Goal: Task Accomplishment & Management: Complete application form

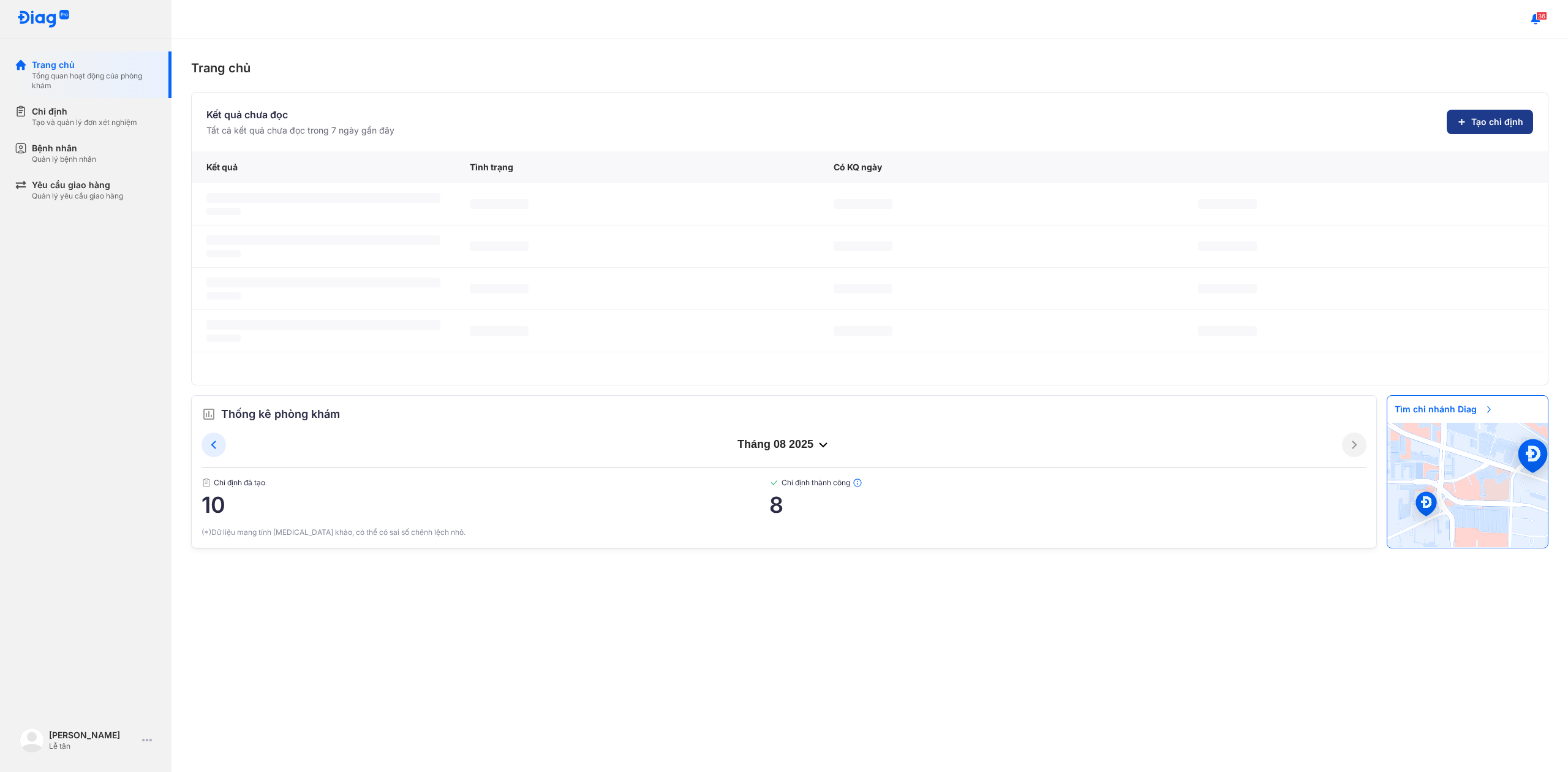
click at [1492, 110] on button "Tạo chỉ định" at bounding box center [1490, 122] width 86 height 25
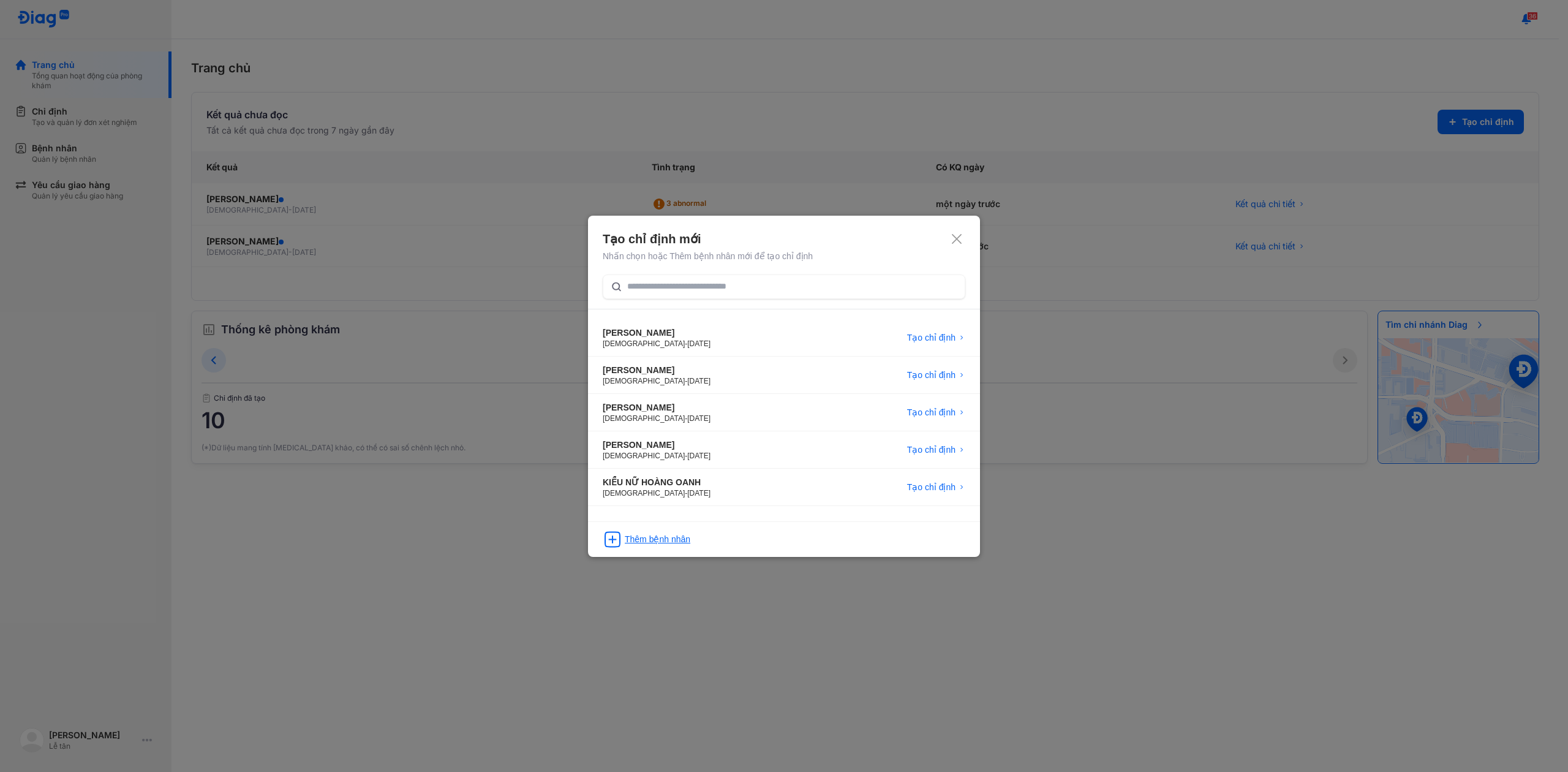
click at [658, 540] on div "Thêm bệnh nhân" at bounding box center [658, 539] width 66 height 12
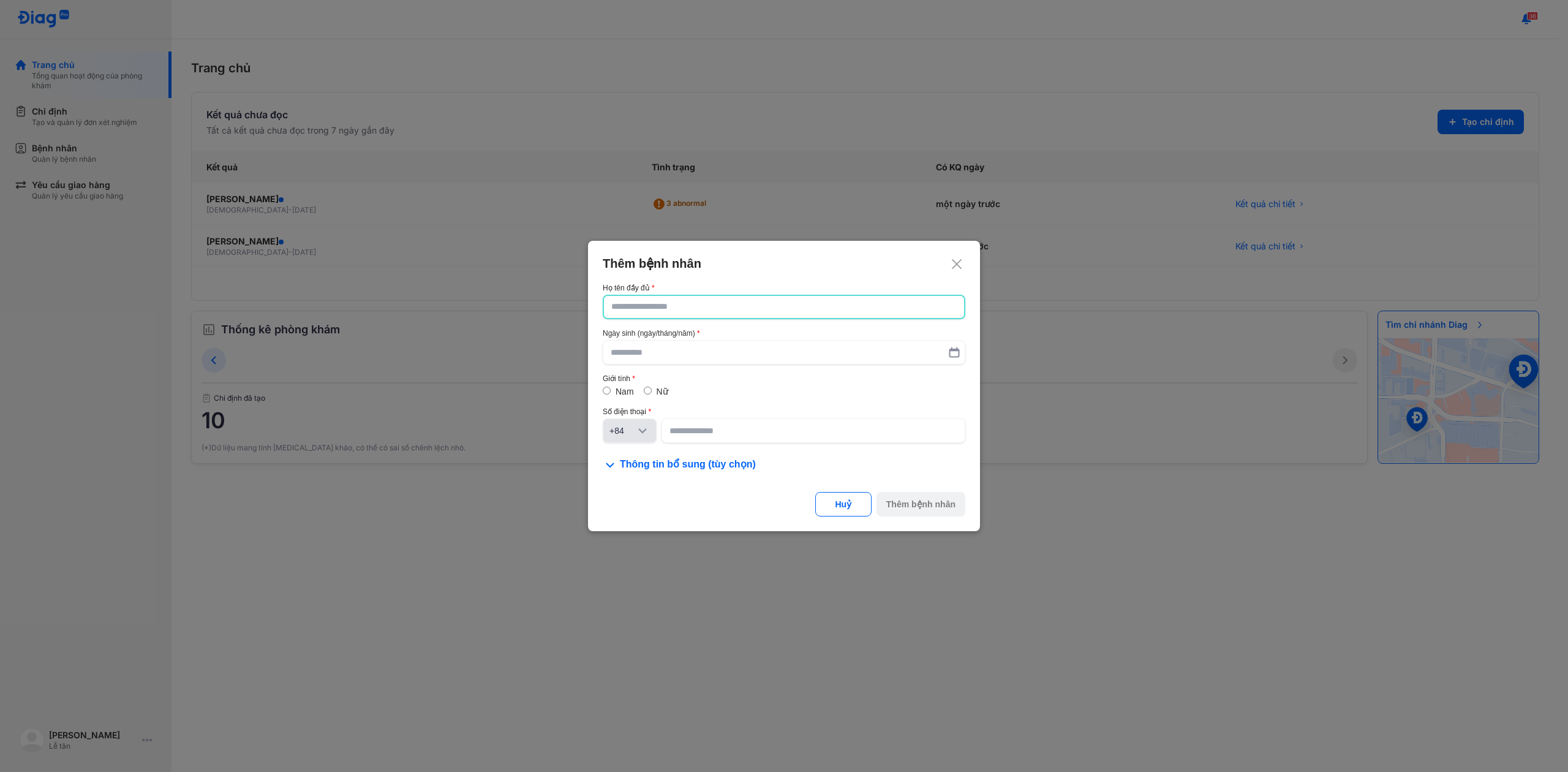
click at [749, 301] on input "text" at bounding box center [784, 306] width 345 height 22
type input "**********"
click at [735, 338] on div "Ngày sinh (ngày/tháng/năm)" at bounding box center [784, 346] width 362 height 36
click at [733, 346] on input "text" at bounding box center [784, 352] width 346 height 22
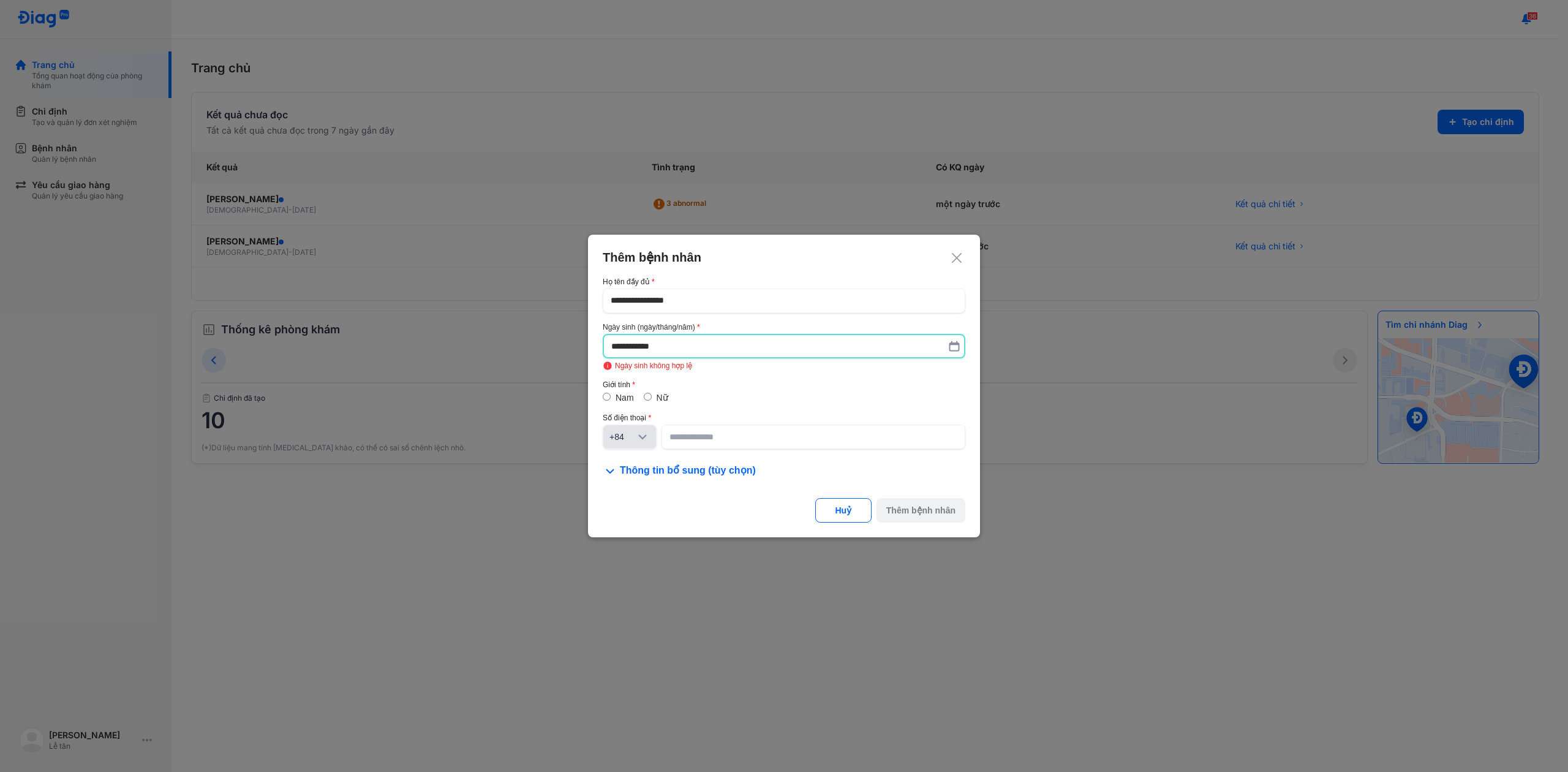
click at [633, 348] on input "**********" at bounding box center [784, 345] width 345 height 22
click at [625, 346] on input "**********" at bounding box center [784, 345] width 345 height 22
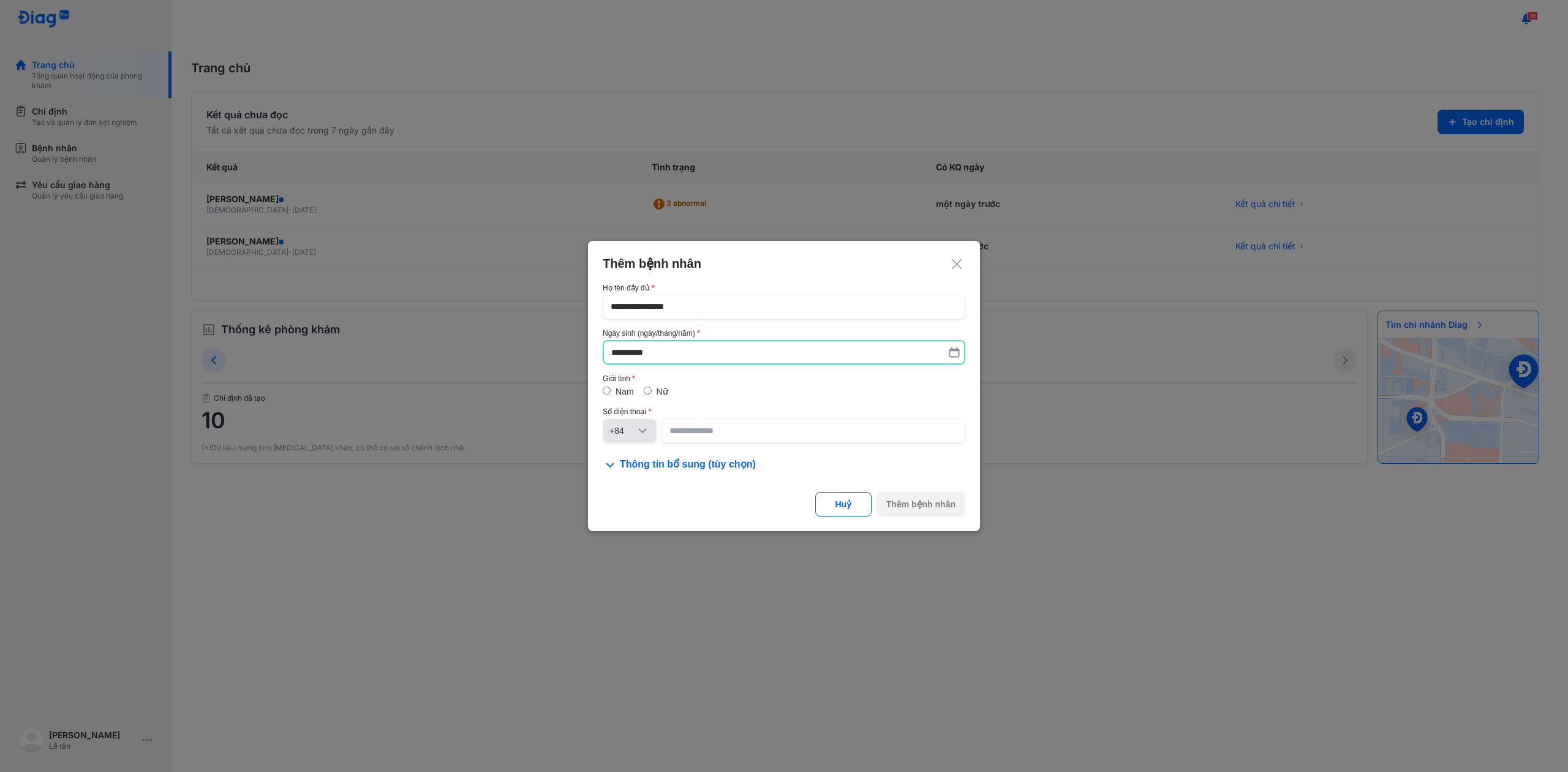
type input "**********"
click at [660, 389] on label "Nữ" at bounding box center [662, 392] width 12 height 10
click at [696, 430] on input at bounding box center [813, 430] width 288 height 22
type input "**********"
click at [950, 516] on button "Thêm bệnh nhân" at bounding box center [921, 504] width 89 height 25
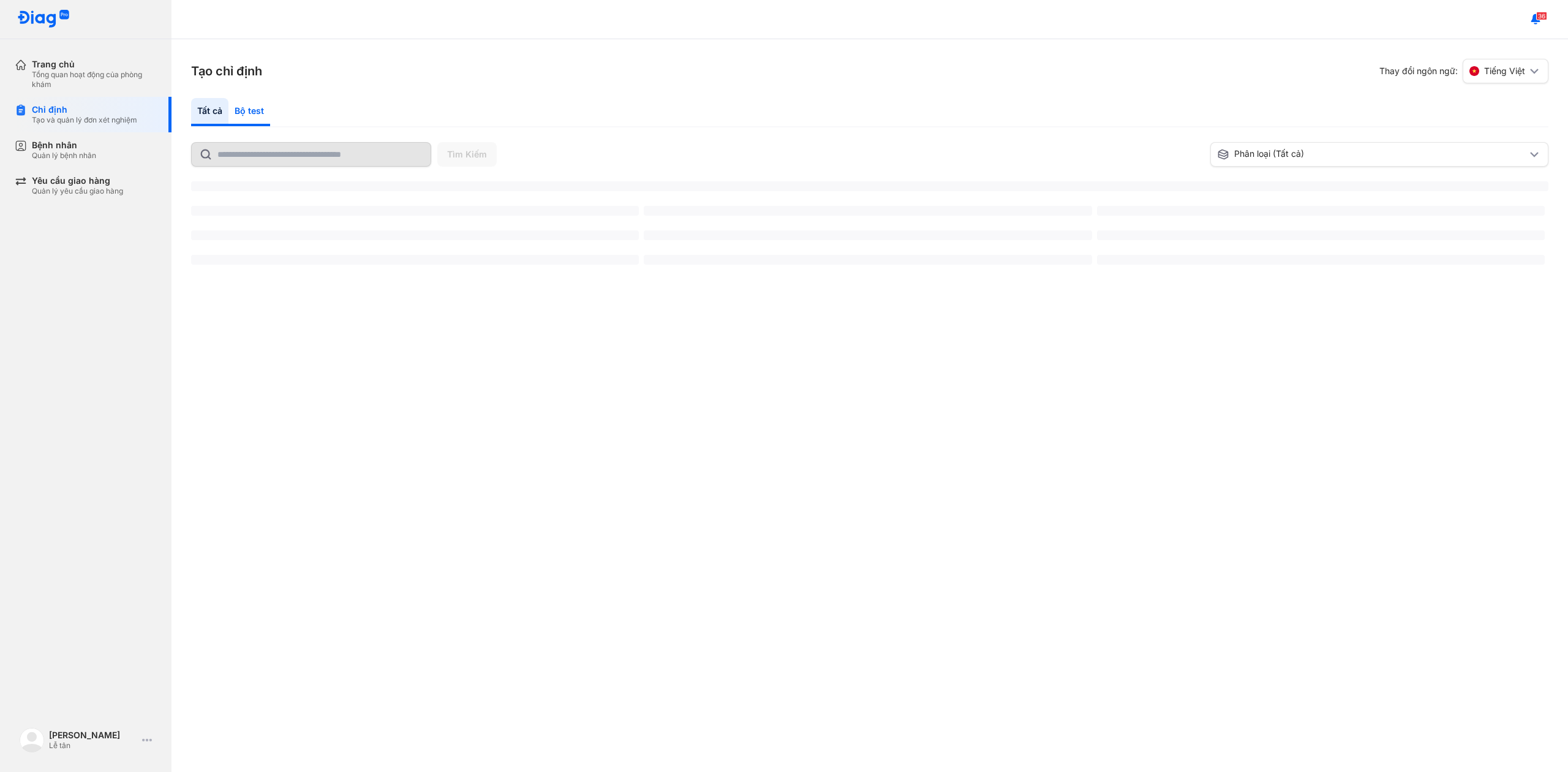
click at [251, 113] on div "Bộ test" at bounding box center [249, 112] width 42 height 28
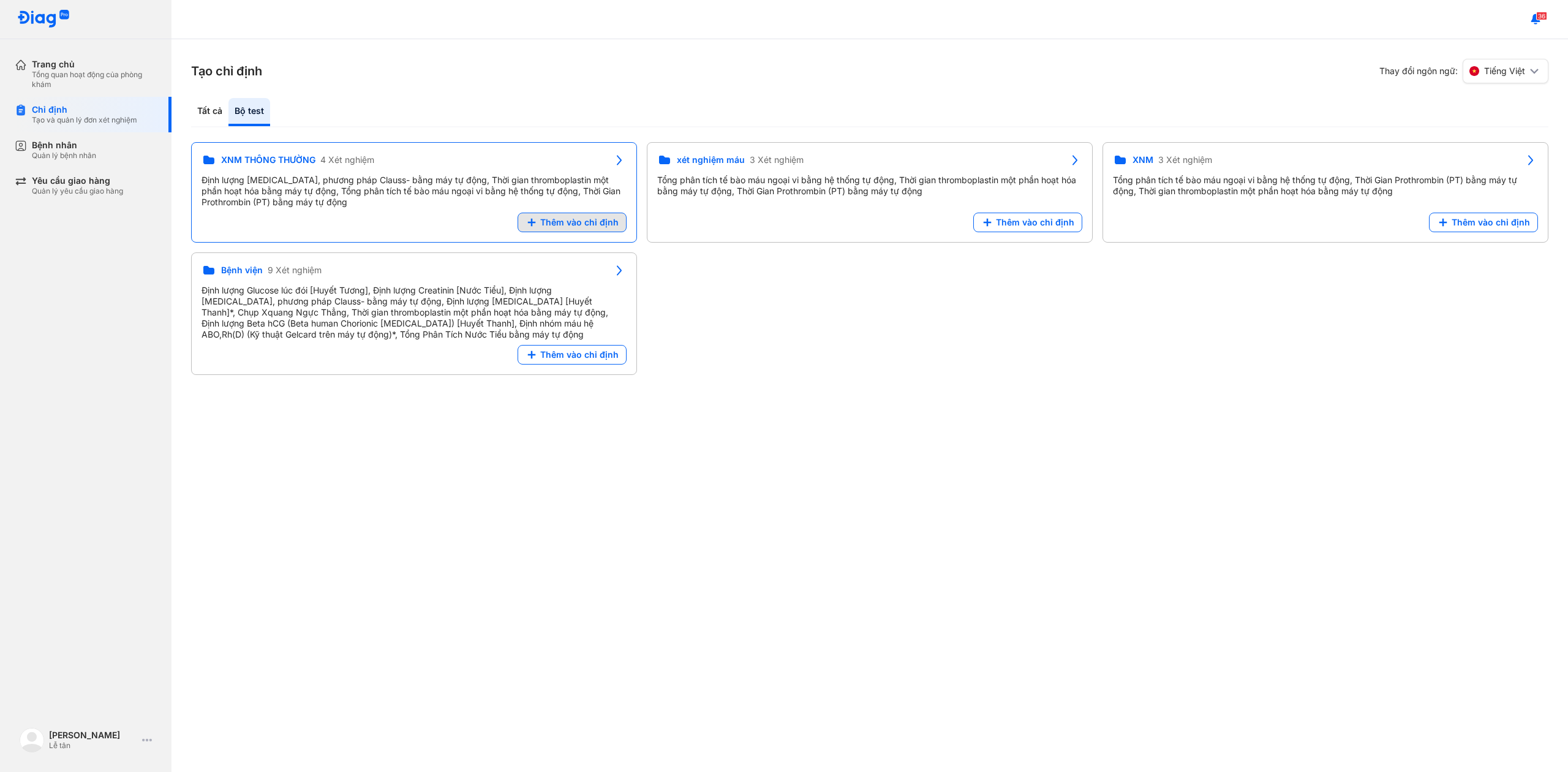
click at [601, 231] on button "Thêm vào chỉ định" at bounding box center [572, 223] width 109 height 20
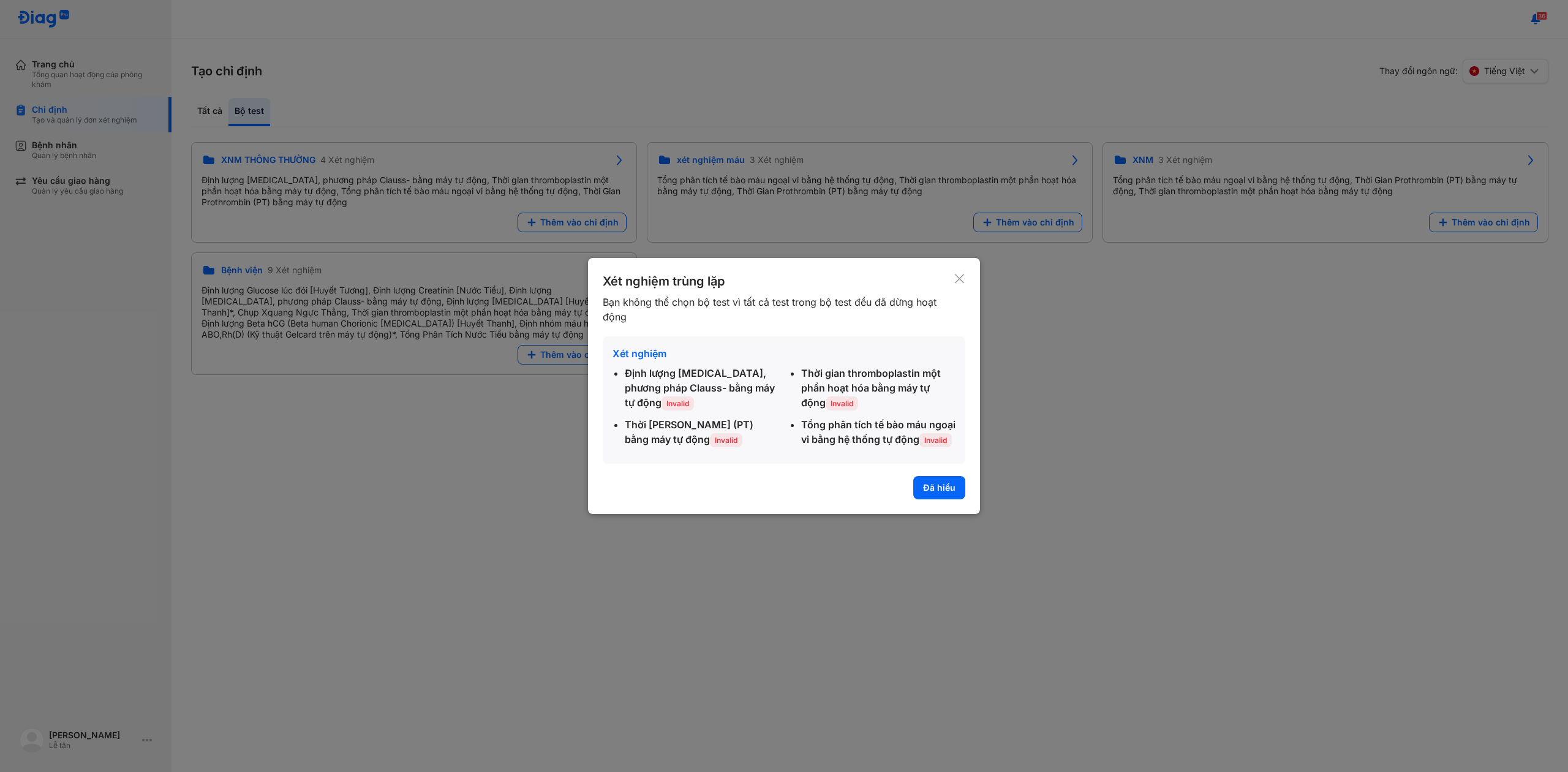
click at [945, 477] on div "Xét nghiệm trùng lặp Bạn không thể chọn bộ test vì tất cả test trong bộ test đề…" at bounding box center [784, 386] width 392 height 256
click at [946, 487] on button "Đã hiểu" at bounding box center [939, 487] width 52 height 23
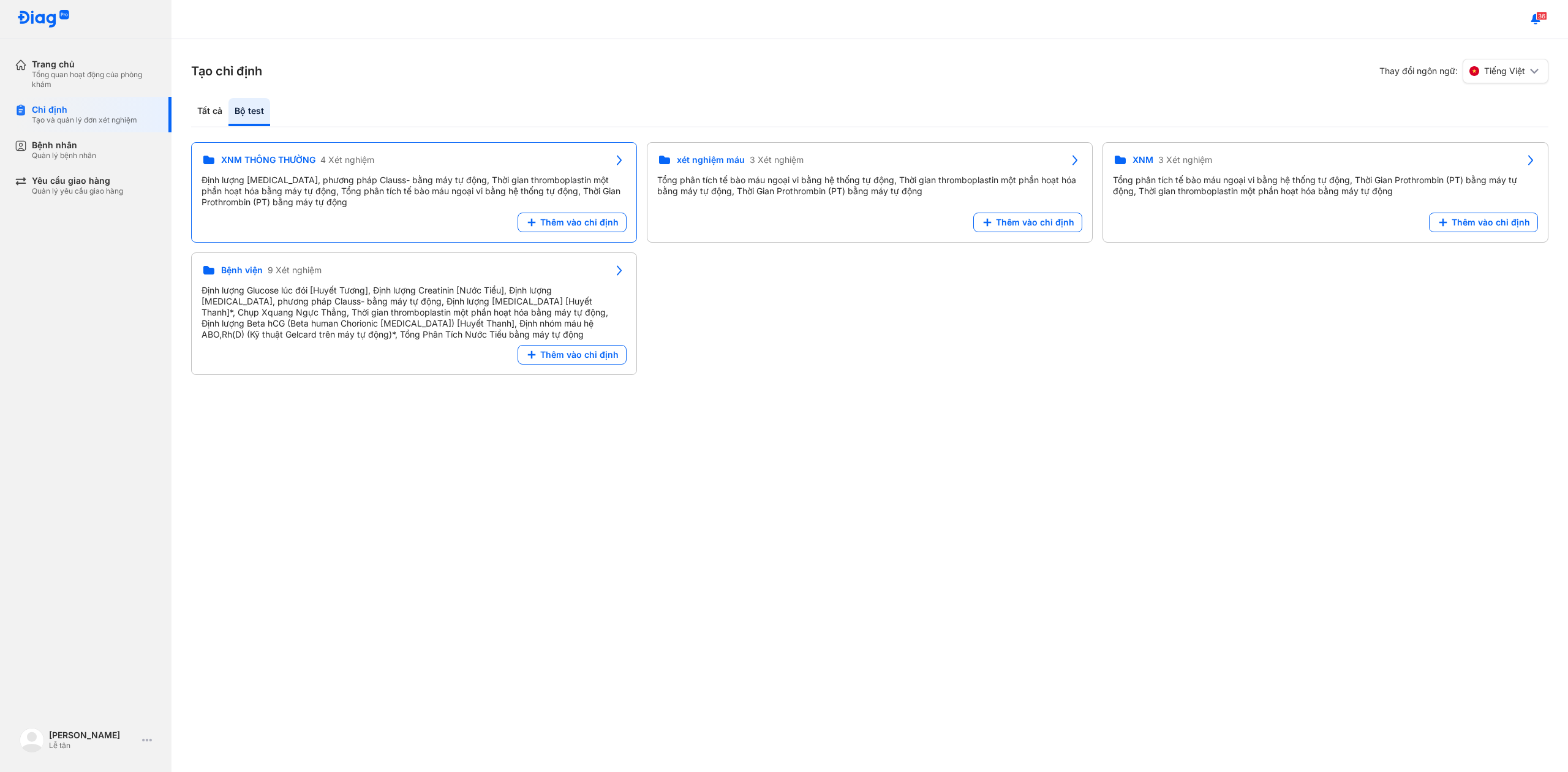
click at [659, 160] on use at bounding box center [664, 160] width 11 height 9
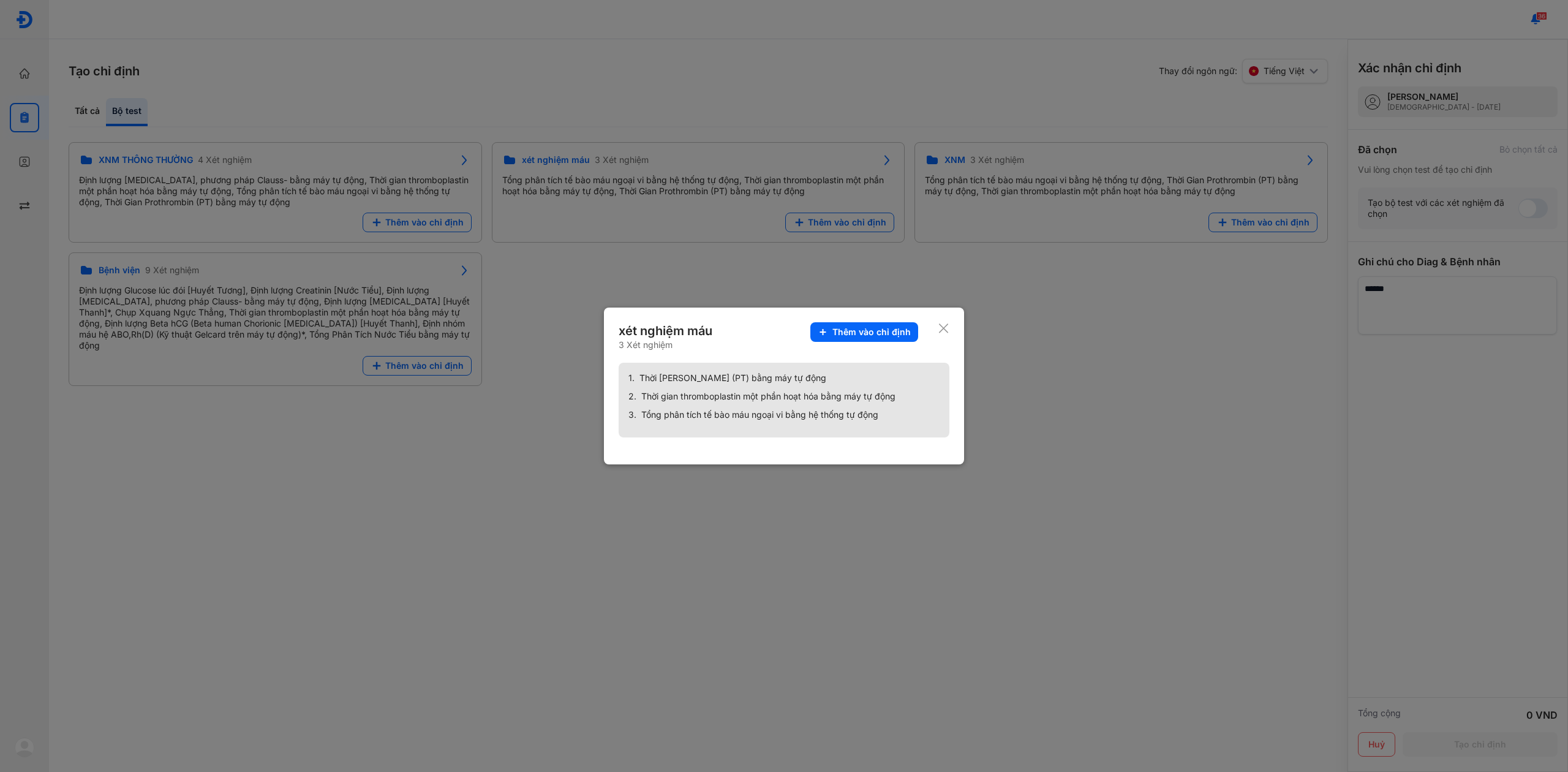
click at [702, 337] on div "xét nghiệm máu" at bounding box center [667, 330] width 96 height 17
click at [938, 331] on icon at bounding box center [943, 329] width 12 height 12
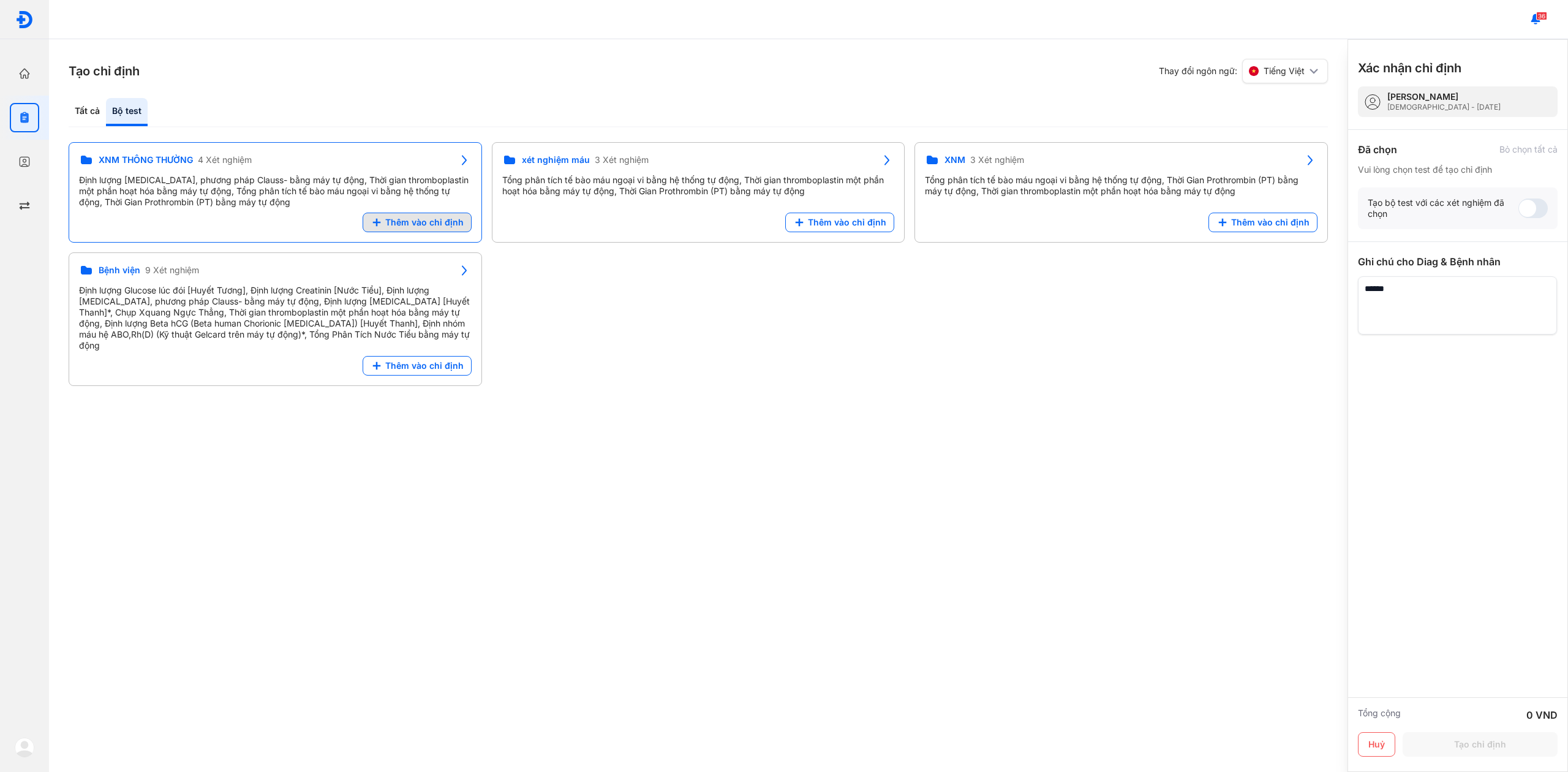
click at [391, 226] on span "Thêm vào chỉ định" at bounding box center [425, 222] width 78 height 11
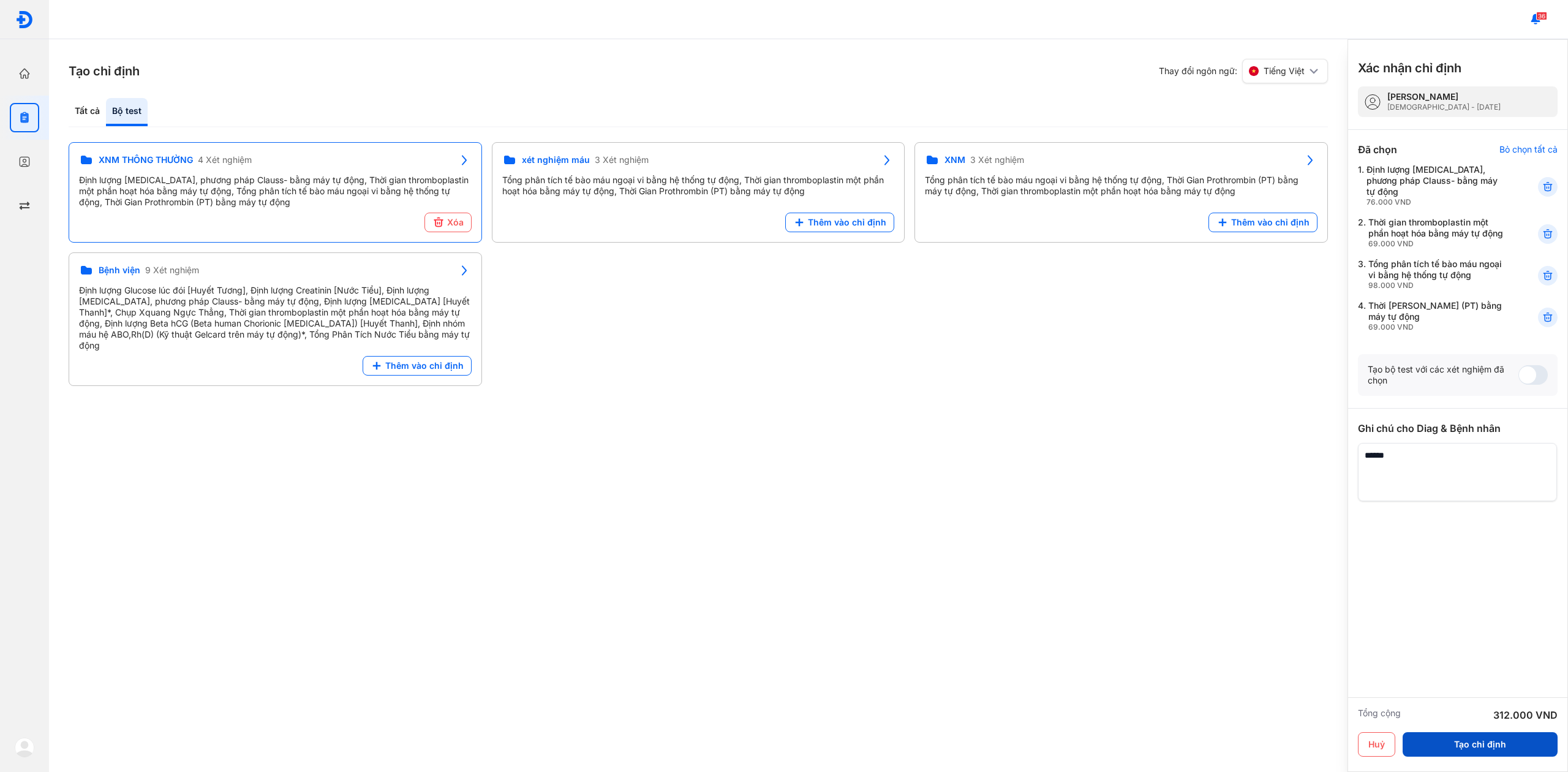
click at [1531, 748] on button "Tạo chỉ định" at bounding box center [1480, 744] width 155 height 25
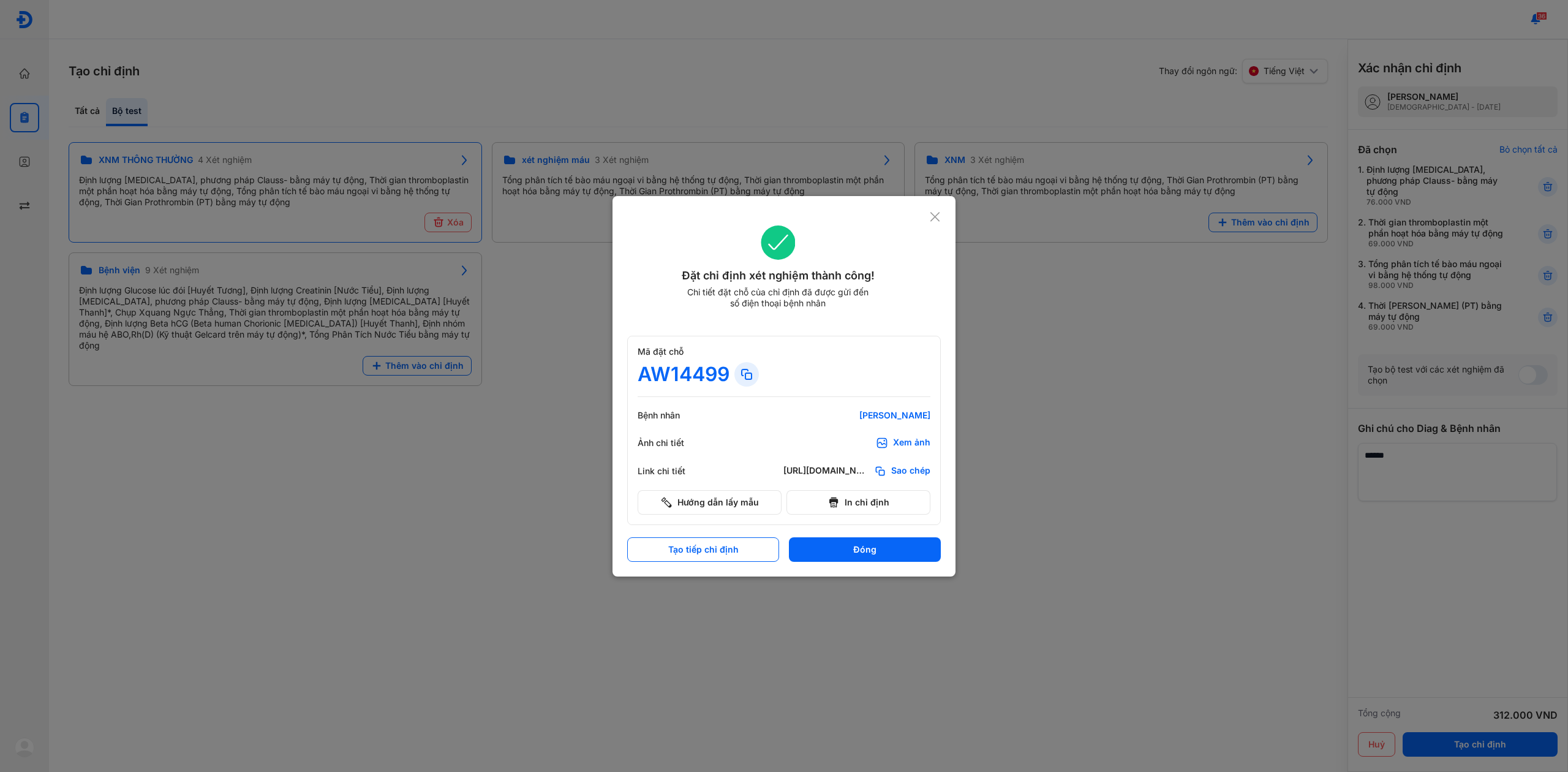
drag, startPoint x: 608, startPoint y: 256, endPoint x: 622, endPoint y: 258, distance: 14.1
click at [608, 256] on div at bounding box center [784, 386] width 1568 height 772
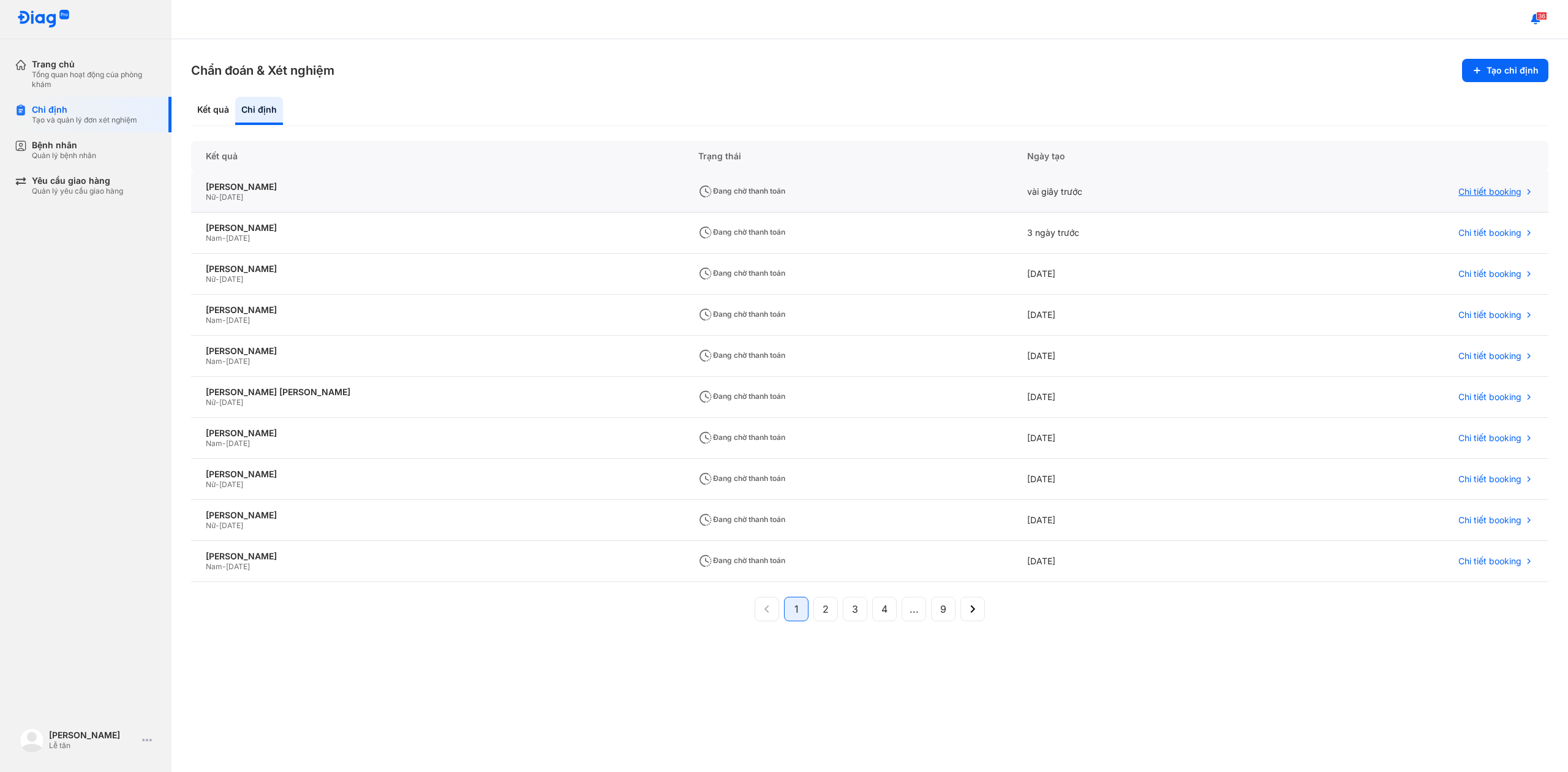
click at [1372, 204] on div "Chi tiết booking" at bounding box center [1400, 192] width 297 height 41
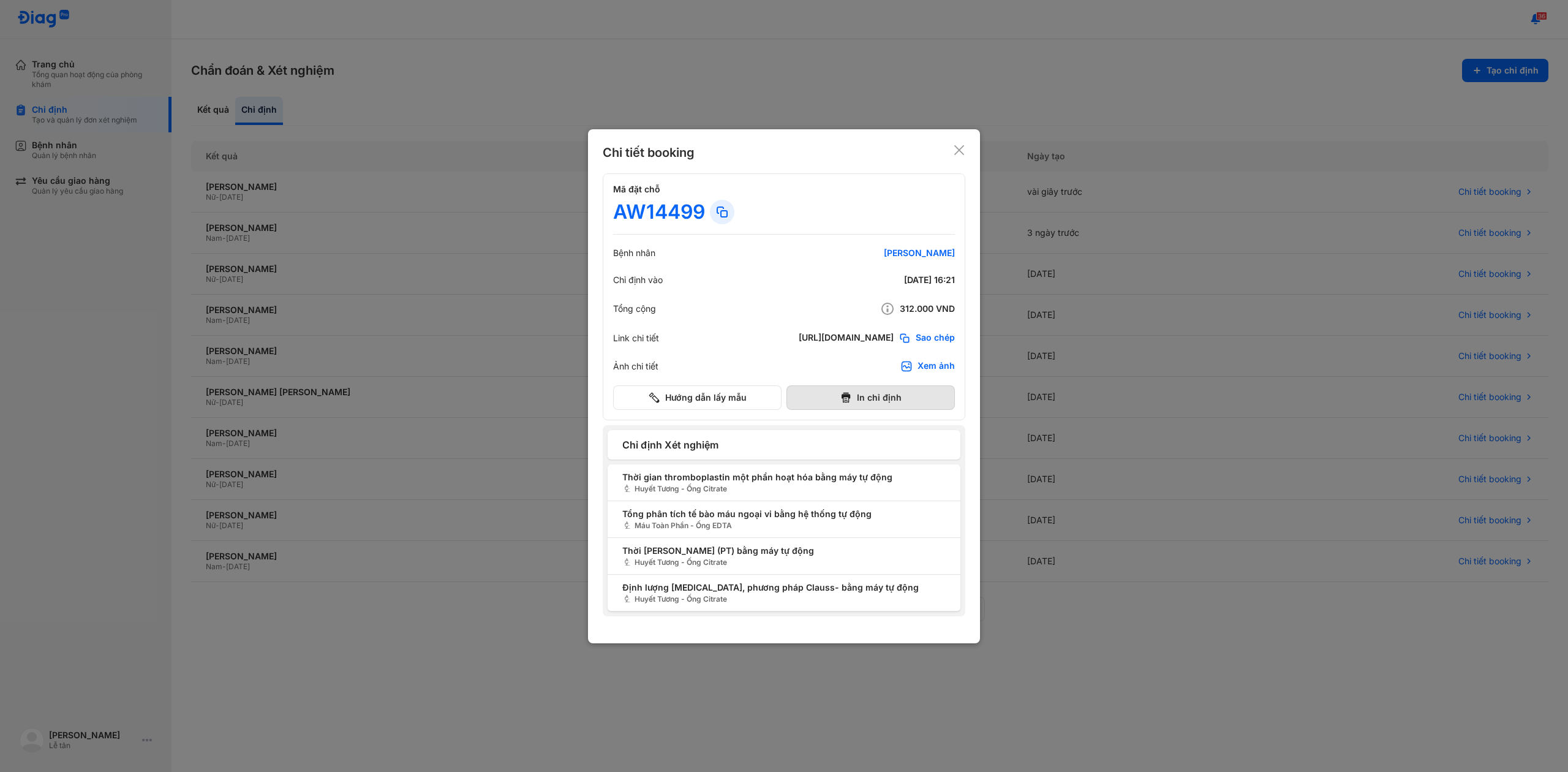
click at [883, 393] on button "In chỉ định" at bounding box center [870, 398] width 168 height 25
click at [427, 578] on div at bounding box center [784, 386] width 1568 height 772
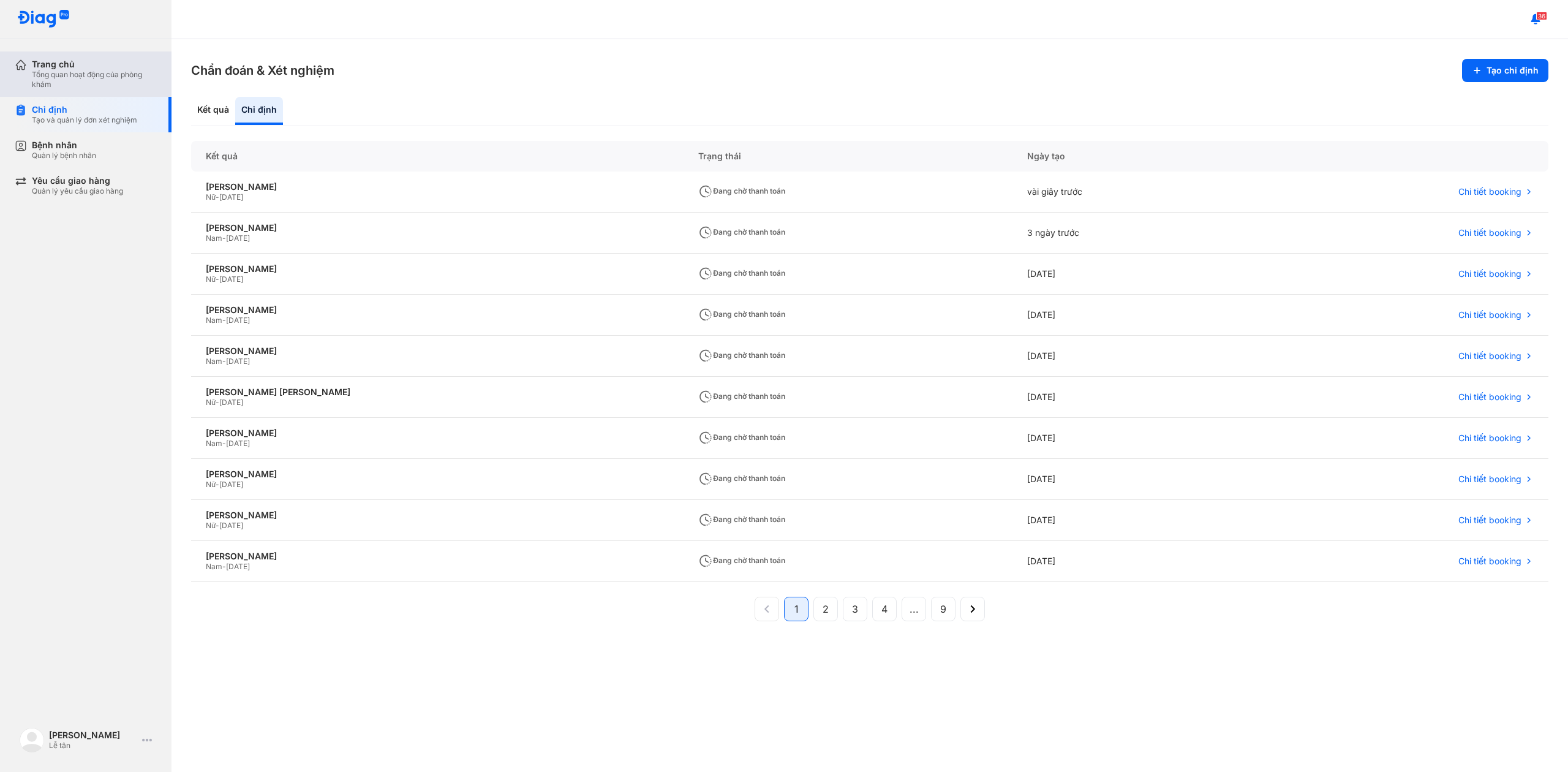
click at [79, 61] on div "Trang chủ" at bounding box center [94, 64] width 125 height 11
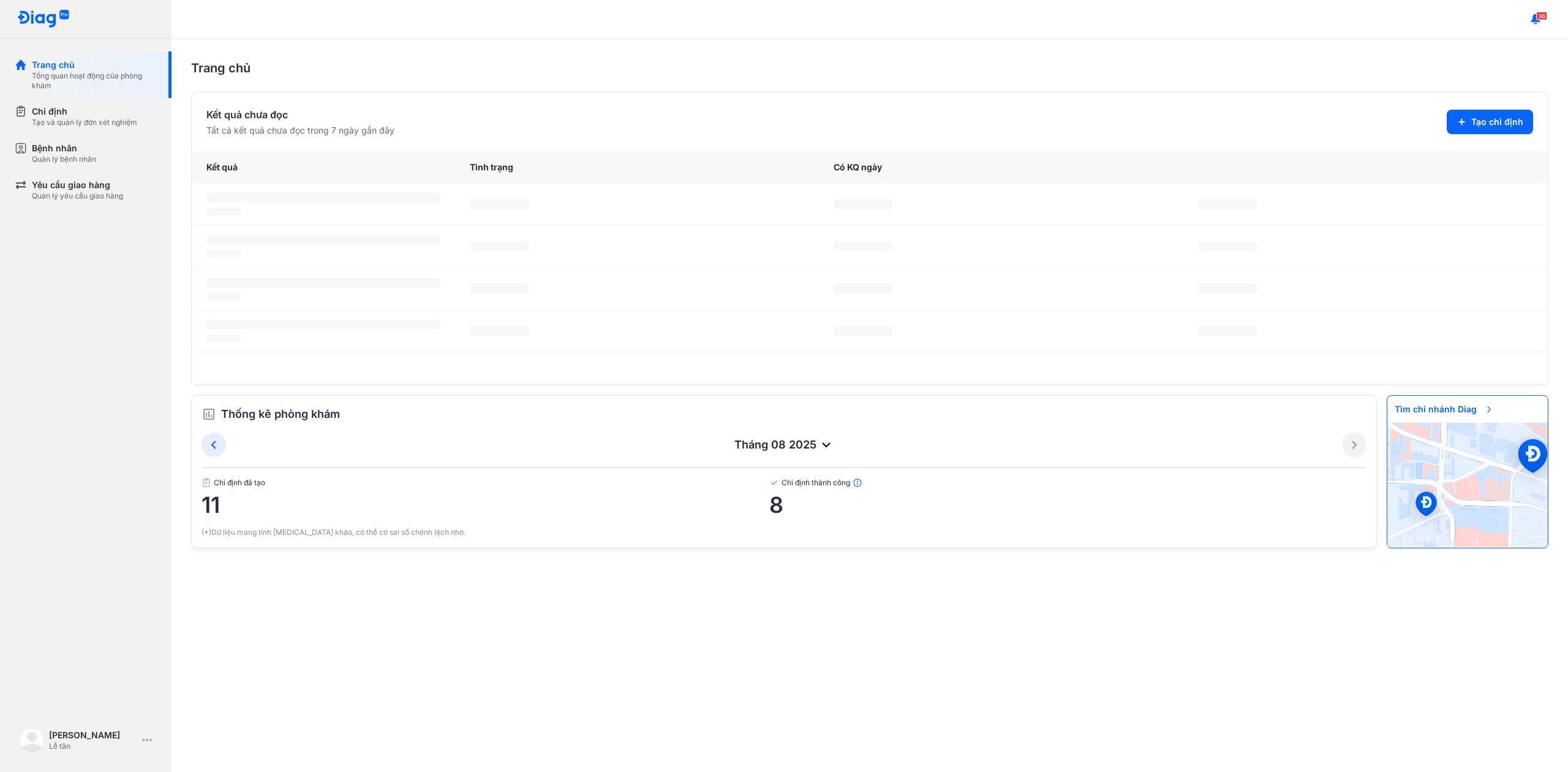
click at [1466, 415] on span "Tìm chi nhánh Diag" at bounding box center [1444, 409] width 114 height 27
